Goal: Task Accomplishment & Management: Manage account settings

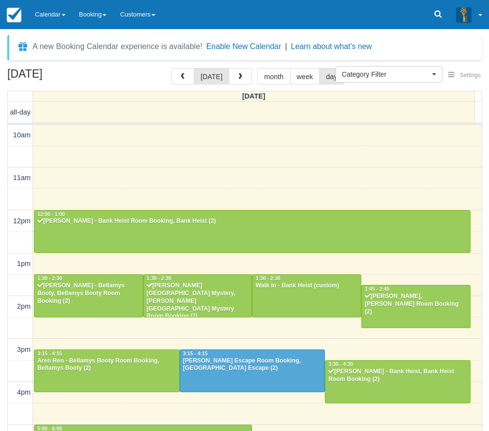
select select
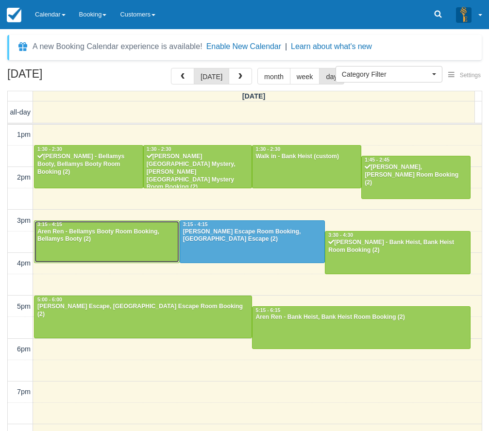
click at [99, 239] on div "Aren Ren - Bellamys Booty Room Booking, Bellamys Booty (2)" at bounding box center [107, 236] width 140 height 16
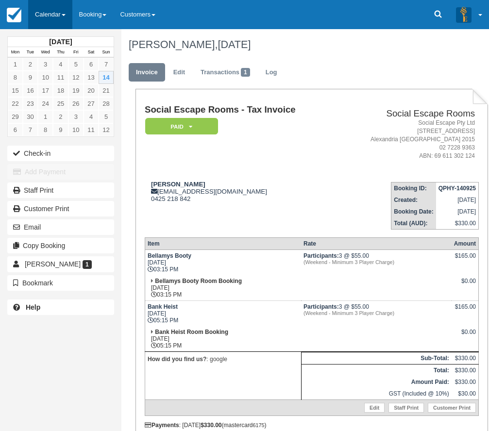
click at [51, 14] on link "Calendar" at bounding box center [50, 14] width 44 height 29
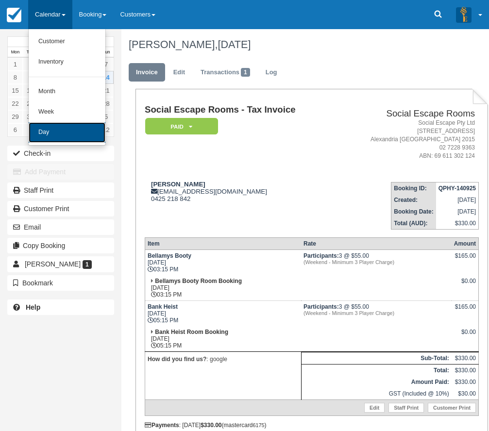
click at [57, 133] on link "Day" at bounding box center [67, 132] width 77 height 20
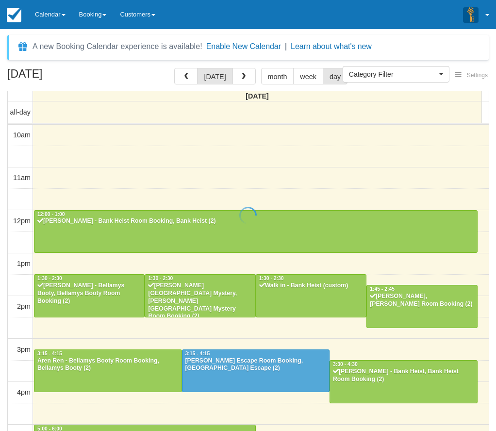
select select
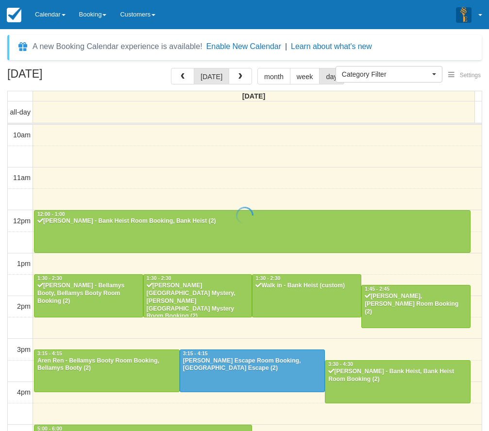
scroll to position [172, 0]
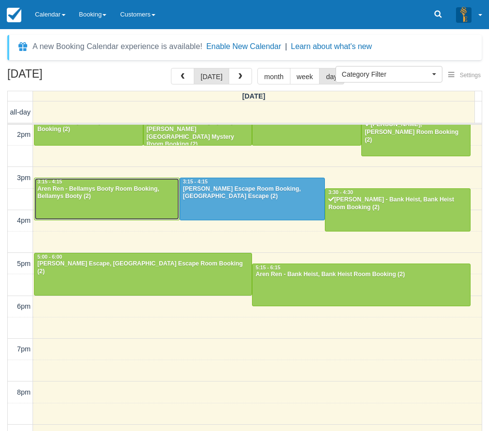
click at [110, 192] on div "Aren Ren - Bellamys Booty Room Booking, Bellamys Booty (2)" at bounding box center [107, 194] width 140 height 16
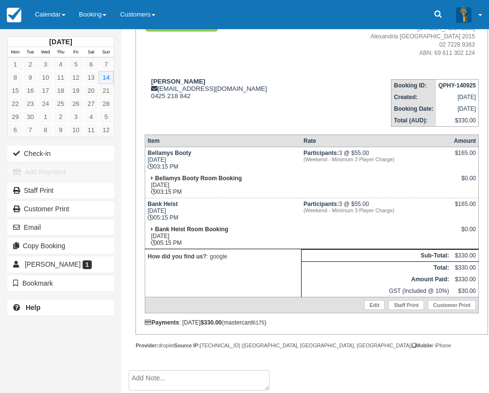
scroll to position [106, 0]
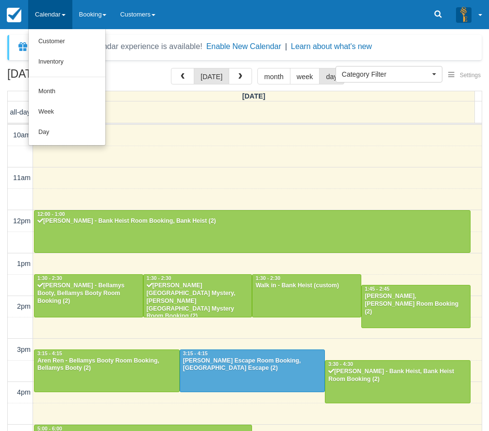
select select
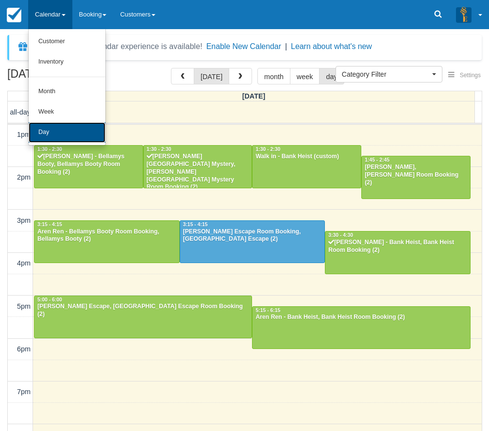
click at [54, 133] on link "Day" at bounding box center [67, 132] width 77 height 20
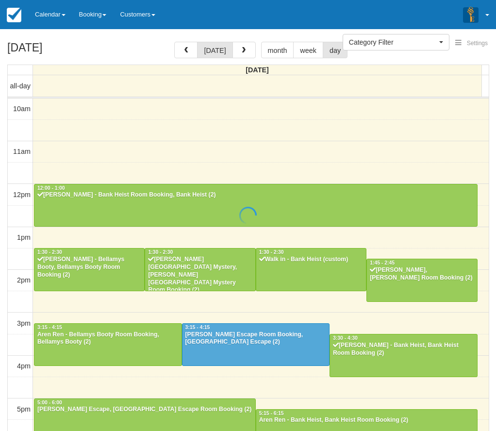
select select
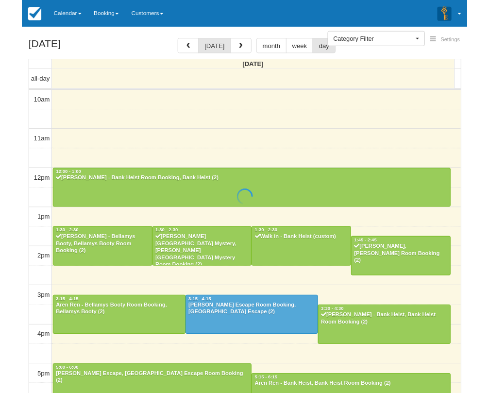
scroll to position [202, 0]
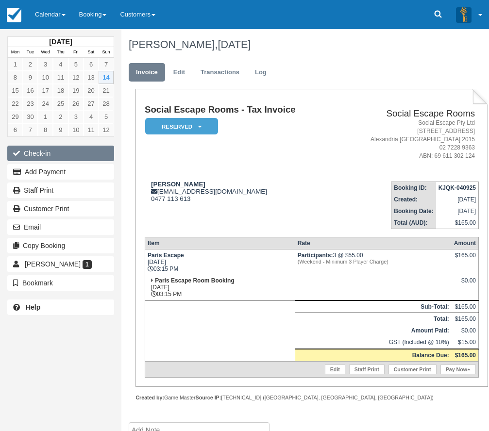
click at [61, 152] on button "Check-in" at bounding box center [60, 154] width 107 height 16
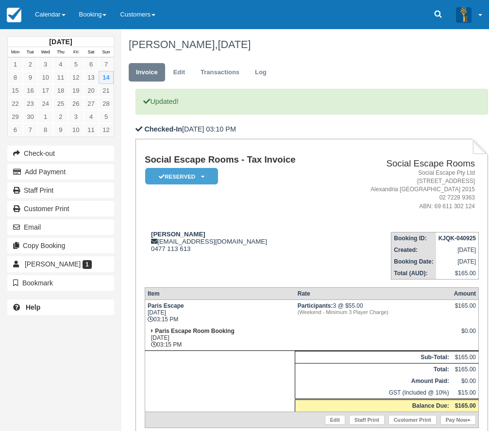
click at [256, 228] on td "[PERSON_NAME] [EMAIL_ADDRESS][DOMAIN_NAME] 0477 113 613" at bounding box center [241, 251] width 192 height 55
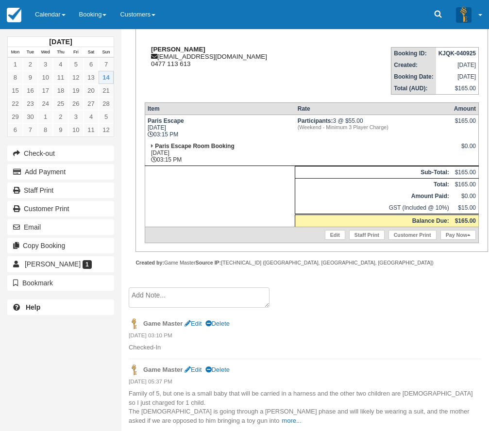
scroll to position [186, 0]
click at [282, 420] on link "more..." at bounding box center [291, 420] width 19 height 7
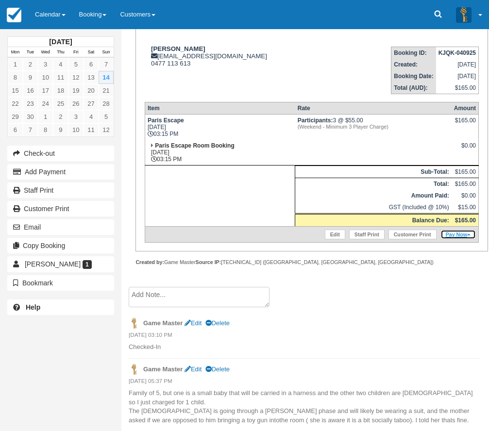
click at [459, 233] on link "Pay Now" at bounding box center [458, 235] width 35 height 10
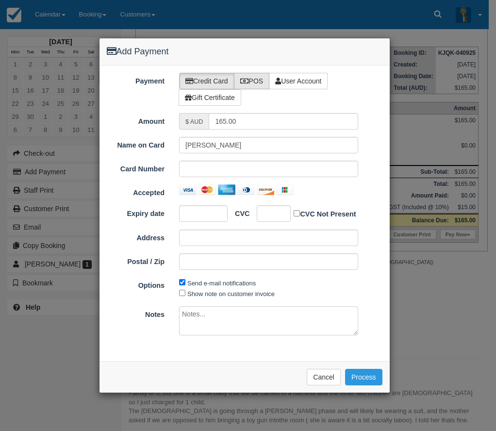
click at [265, 81] on label "POS" at bounding box center [252, 81] width 36 height 17
radio input "true"
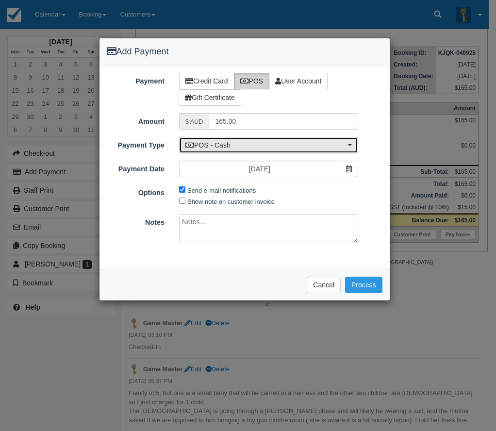
click at [234, 151] on button "POS - Cash" at bounding box center [268, 145] width 179 height 17
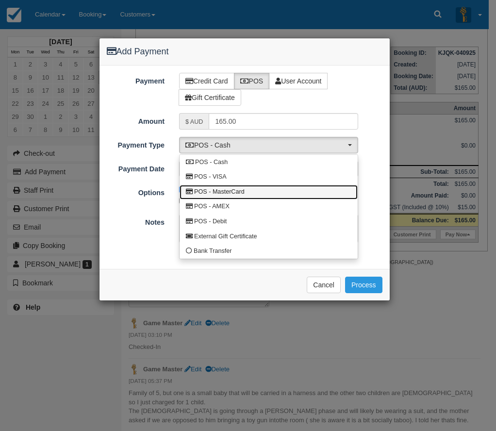
click at [239, 188] on span "POS - MasterCard" at bounding box center [219, 192] width 51 height 9
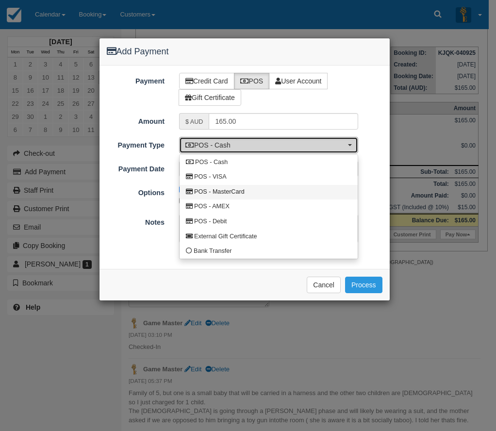
select select "MC"
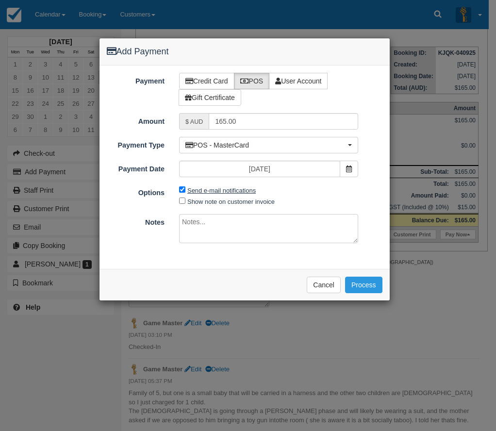
click at [243, 190] on label "Send e-mail notifications" at bounding box center [222, 190] width 68 height 7
click at [186, 190] on input "Send e-mail notifications" at bounding box center [182, 190] width 6 height 6
checkbox input "false"
click at [370, 288] on button "Process" at bounding box center [363, 285] width 37 height 17
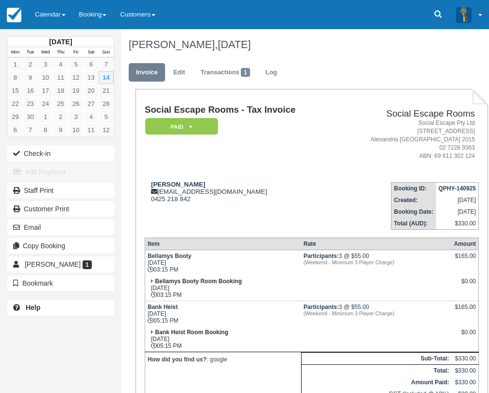
scroll to position [106, 0]
